Goal: Check status

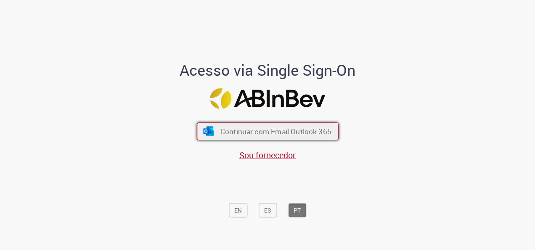
click at [263, 131] on span "Continuar com Email Outlook 365" at bounding box center [275, 132] width 111 height 10
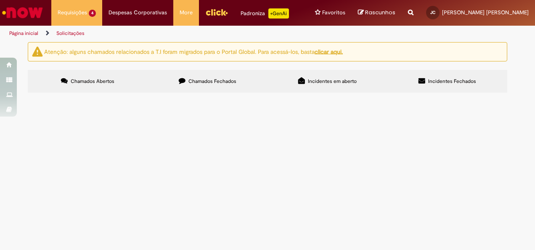
click at [0, 0] on span "Acabei de entrar na companhia e solicito o acesso ao VPN" at bounding box center [0, 0] width 0 height 0
click at [0, 0] on span "Bom dia, gostaria de solicitar a adesão do fretado pra [PERSON_NAME]" at bounding box center [0, 0] width 0 height 0
click at [221, 191] on main "Solicitações Atenção: alguns chamados relacionados a T.I foram migrados para o …" at bounding box center [267, 146] width 535 height 208
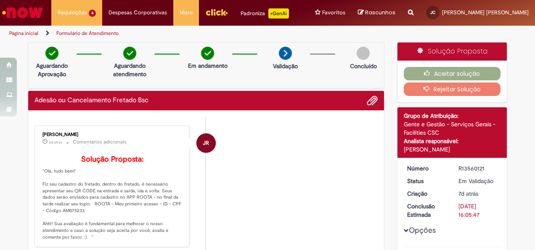
click at [20, 35] on link "Página inicial" at bounding box center [23, 33] width 29 height 7
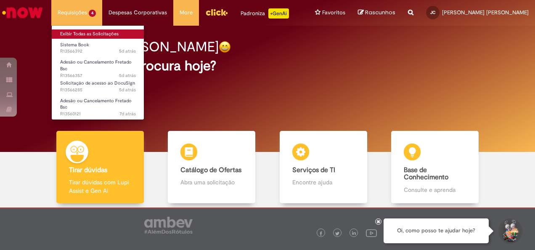
click at [68, 30] on link "Exibir Todas as Solicitações" at bounding box center [98, 33] width 92 height 9
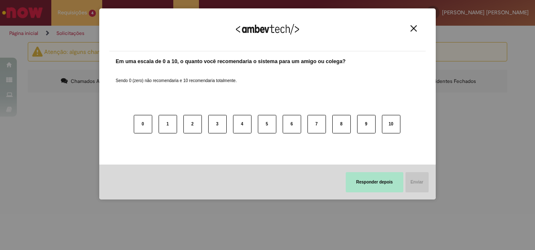
click at [371, 179] on button "Responder depois" at bounding box center [375, 182] width 58 height 20
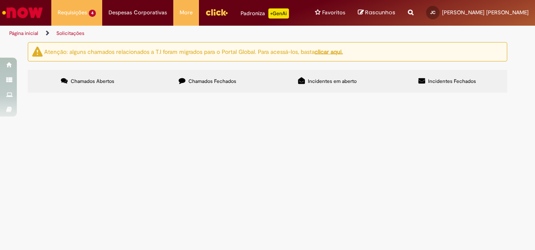
click at [0, 0] on span "Solicitação de acesso ao DocuSign" at bounding box center [0, 0] width 0 height 0
drag, startPoint x: 135, startPoint y: 176, endPoint x: 225, endPoint y: 181, distance: 89.2
click at [0, 0] on span "Acabei de entrar na companhia e solicito o acesso ao VPN" at bounding box center [0, 0] width 0 height 0
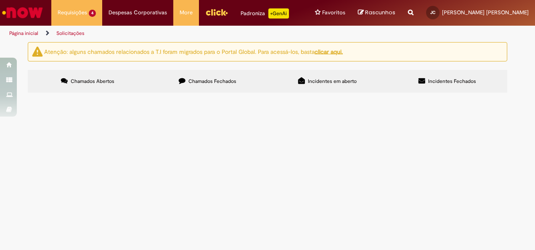
click at [233, 178] on main "Solicitações Atenção: alguns chamados relacionados a T.I foram migrados para o …" at bounding box center [267, 146] width 535 height 208
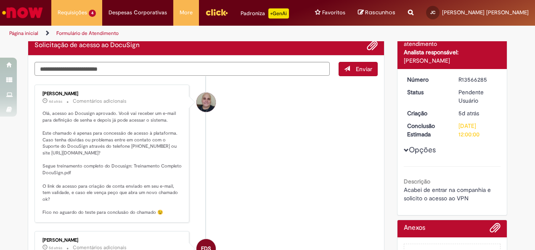
scroll to position [72, 0]
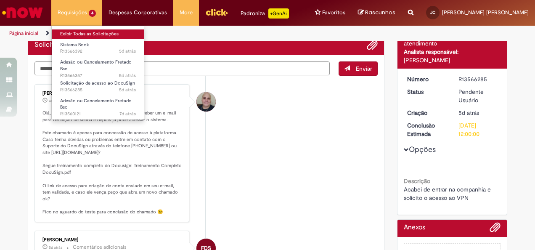
click at [64, 31] on link "Exibir Todas as Solicitações" at bounding box center [98, 33] width 92 height 9
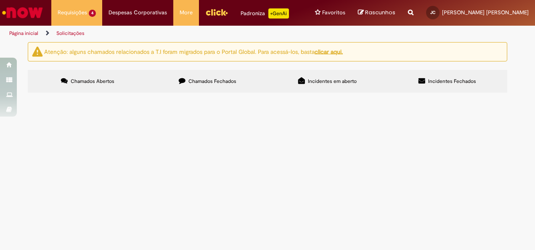
click at [0, 0] on span "Adesão ou Cancelamento Fretado Bsc" at bounding box center [0, 0] width 0 height 0
drag, startPoint x: 161, startPoint y: 161, endPoint x: 141, endPoint y: 161, distance: 20.2
click at [0, 0] on span "Adesão ou Cancelamento Fretado Bsc" at bounding box center [0, 0] width 0 height 0
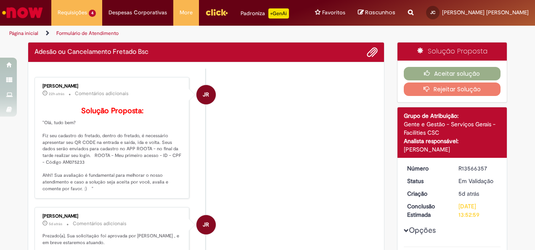
click at [141, 161] on p "Solução Proposta: "Olá, tudo bem? Fiz seu cadastro do fretado, dentro do fretad…" at bounding box center [112, 149] width 140 height 85
drag, startPoint x: 141, startPoint y: 161, endPoint x: 93, endPoint y: 169, distance: 48.6
click at [93, 169] on p "Solução Proposta: "Olá, tudo bem? Fiz seu cadastro do fretado, dentro do fretad…" at bounding box center [112, 149] width 140 height 85
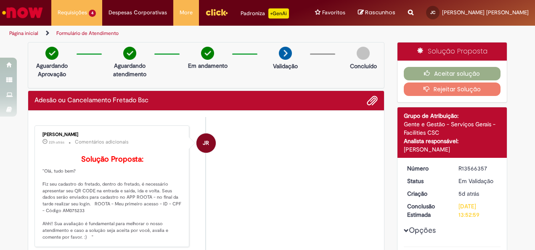
drag, startPoint x: 68, startPoint y: 138, endPoint x: 68, endPoint y: 206, distance: 67.7
click at [68, 206] on p "Solução Proposta: "Olá, tudo bem? Fiz seu cadastro do fretado, dentro do fretad…" at bounding box center [112, 197] width 140 height 85
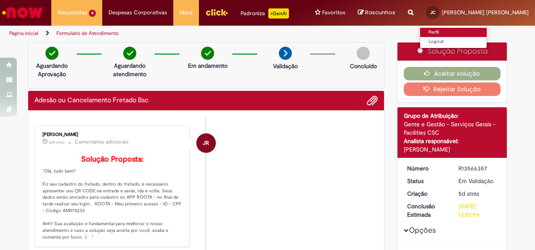
click at [463, 34] on link "Perfil" at bounding box center [453, 32] width 66 height 9
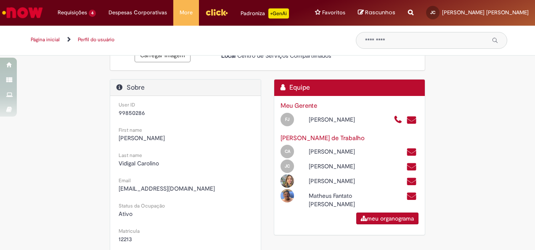
scroll to position [121, 0]
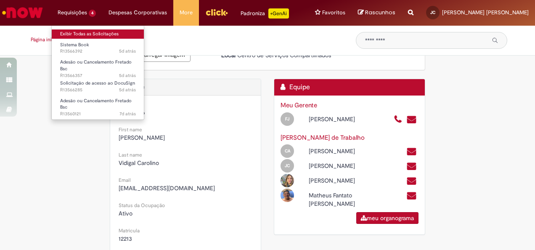
click at [62, 32] on link "Exibir Todas as Solicitações" at bounding box center [98, 33] width 92 height 9
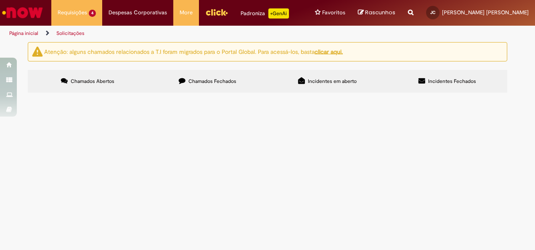
click at [0, 0] on td "Adesão ou Cancelamento Fretado Bsc" at bounding box center [0, 0] width 0 height 0
click at [0, 0] on span "solicito o fretado" at bounding box center [0, 0] width 0 height 0
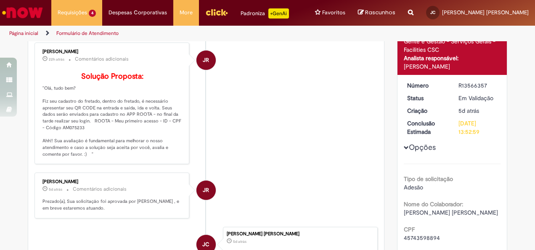
scroll to position [79, 0]
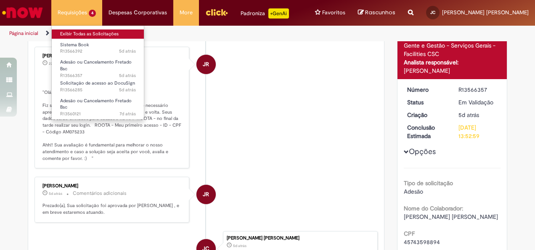
click at [75, 32] on link "Exibir Todas as Solicitações" at bounding box center [98, 33] width 92 height 9
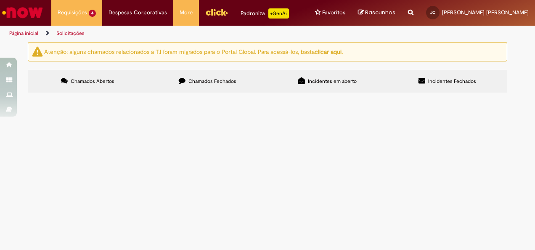
click at [0, 0] on span "Sistema Book" at bounding box center [0, 0] width 0 height 0
drag, startPoint x: 98, startPoint y: 146, endPoint x: 144, endPoint y: 149, distance: 46.8
click at [0, 0] on td "Sistema Book" at bounding box center [0, 0] width 0 height 0
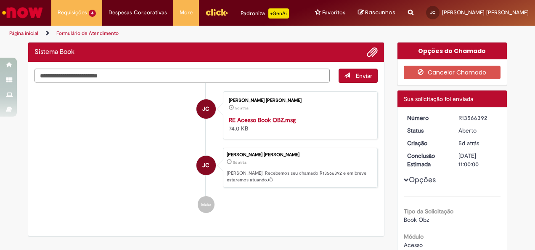
click at [105, 143] on ul "JC [PERSON_NAME] 5d atrás 5 dias atrás RE Acesso Book OBZ.msg 74.0 KB JC [PERSO…" at bounding box center [205, 152] width 343 height 139
